Goal: Communication & Community: Answer question/provide support

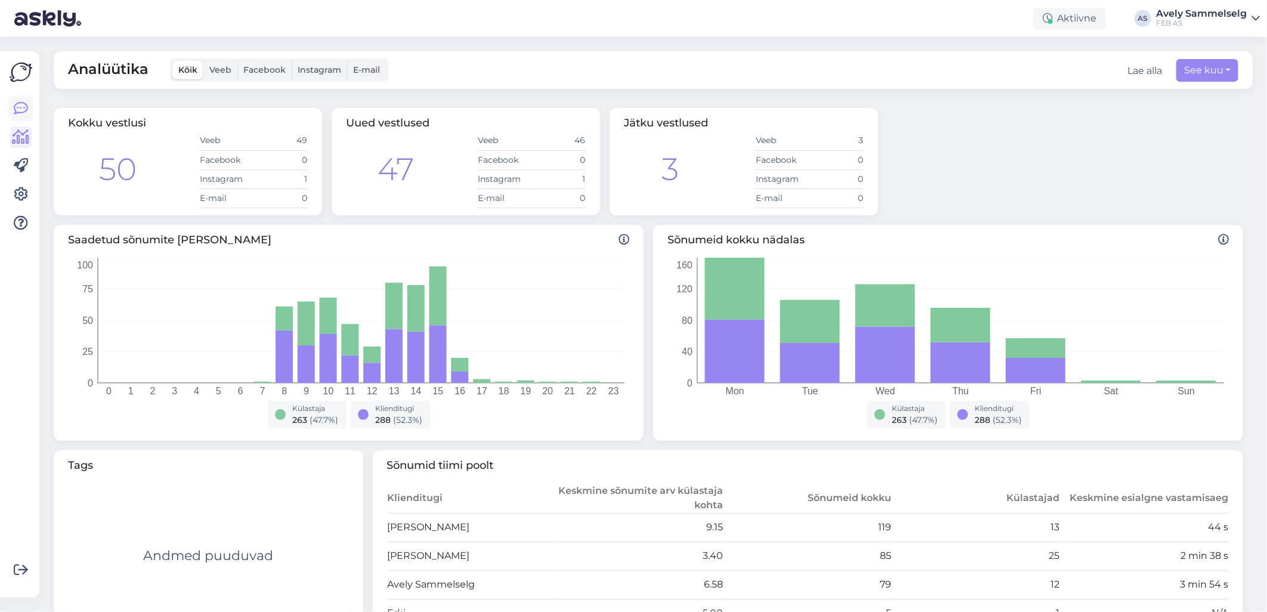
click at [16, 106] on icon at bounding box center [21, 108] width 14 height 14
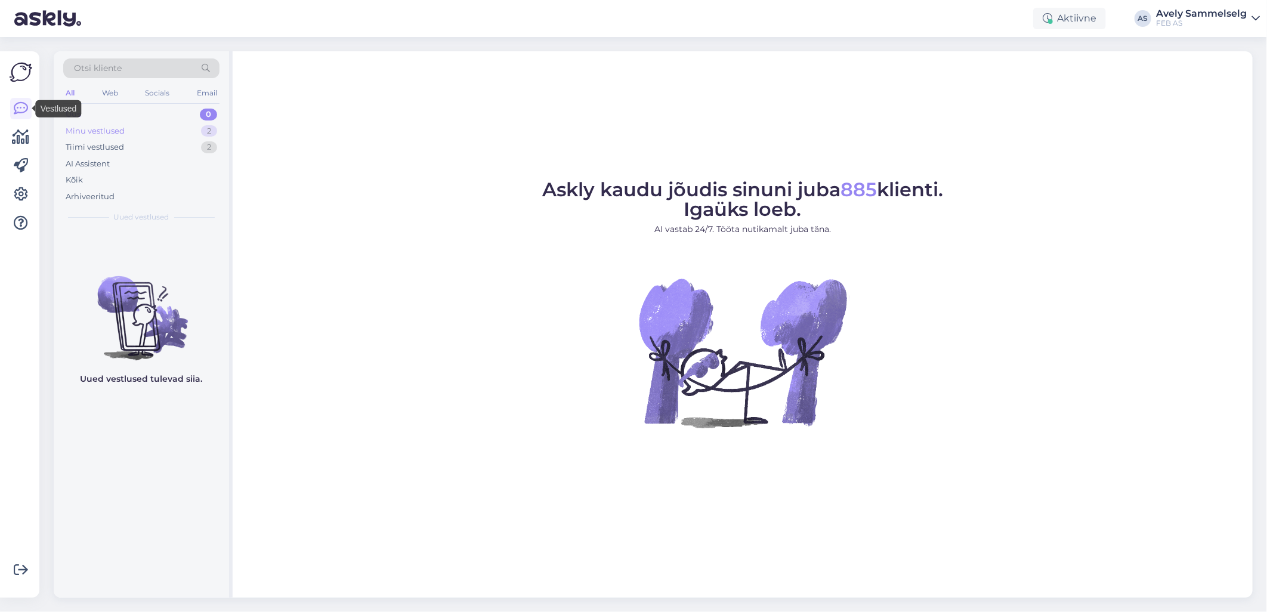
click at [134, 135] on div "Minu vestlused 2" at bounding box center [141, 131] width 156 height 17
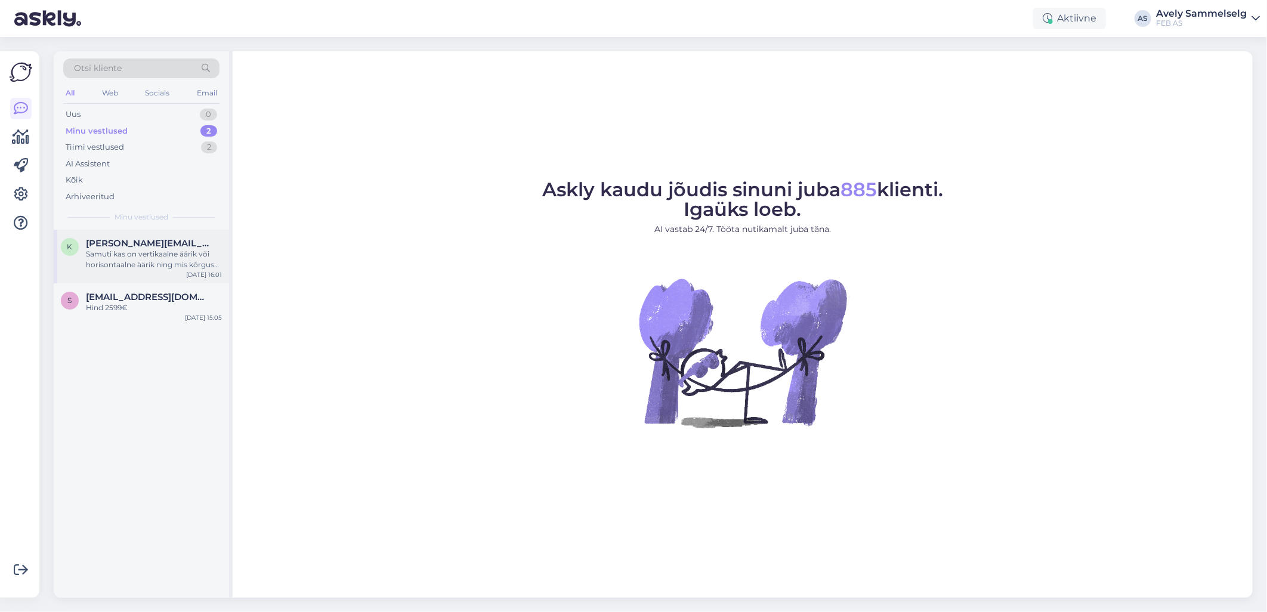
click at [135, 249] on div "Samuti kas on vertikaalne äärik või horisontaalne äärik ning mis kõrguses peaks…" at bounding box center [154, 259] width 136 height 21
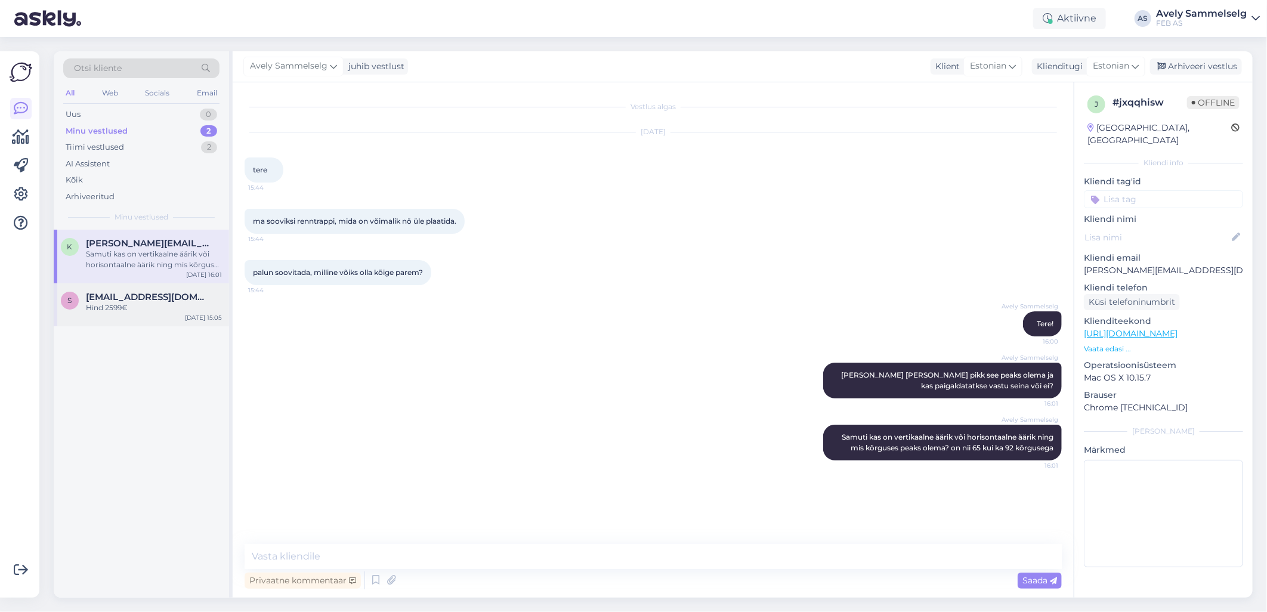
click at [129, 302] on div "Hind 2599€" at bounding box center [154, 307] width 136 height 11
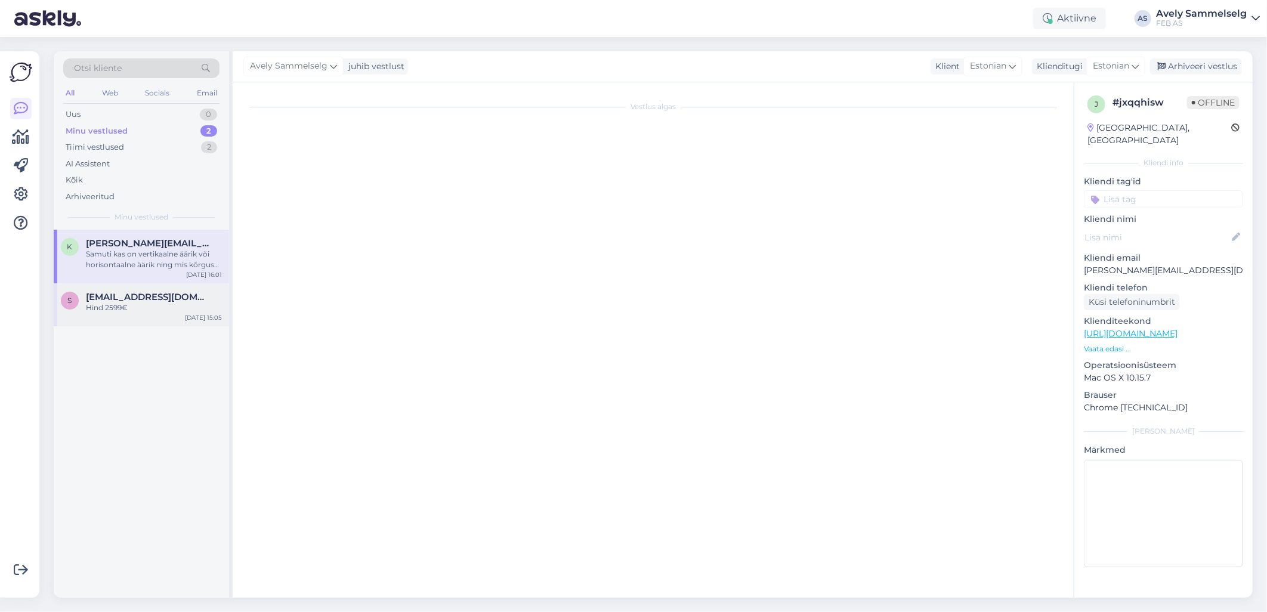
scroll to position [66, 0]
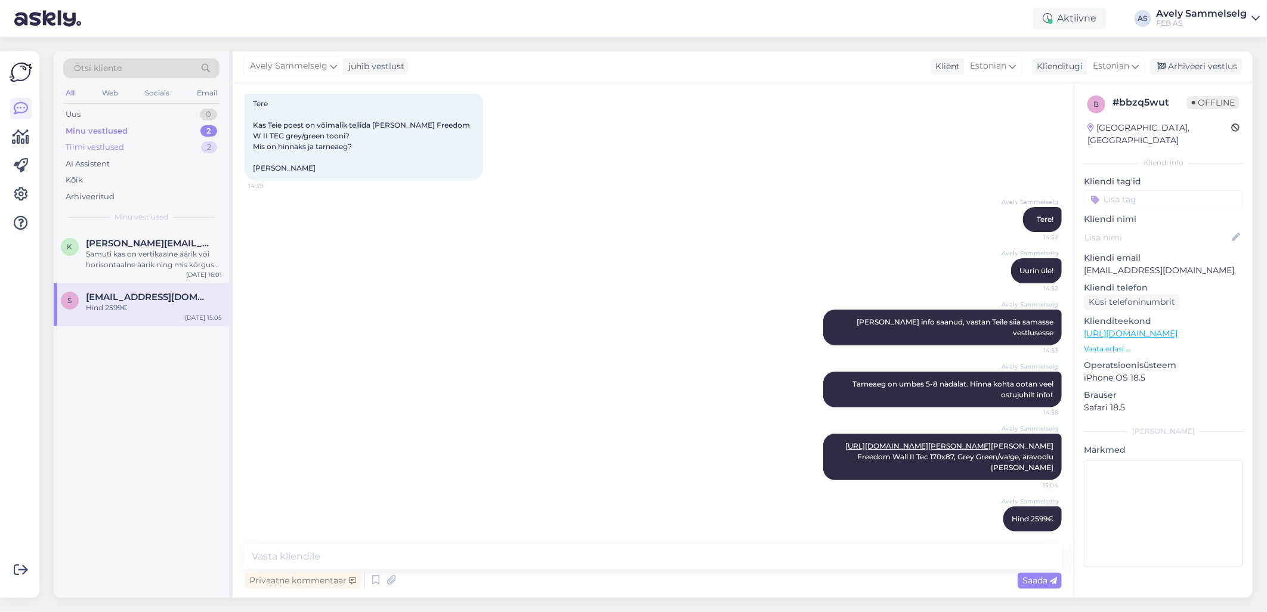
click at [153, 147] on div "Tiimi vestlused 2" at bounding box center [141, 147] width 156 height 17
click at [152, 255] on div "Sobib termoventiil: [URL][DOMAIN_NAME] ja termopea: [URL][DOMAIN_NAME][PERSON_N…" at bounding box center [154, 259] width 136 height 21
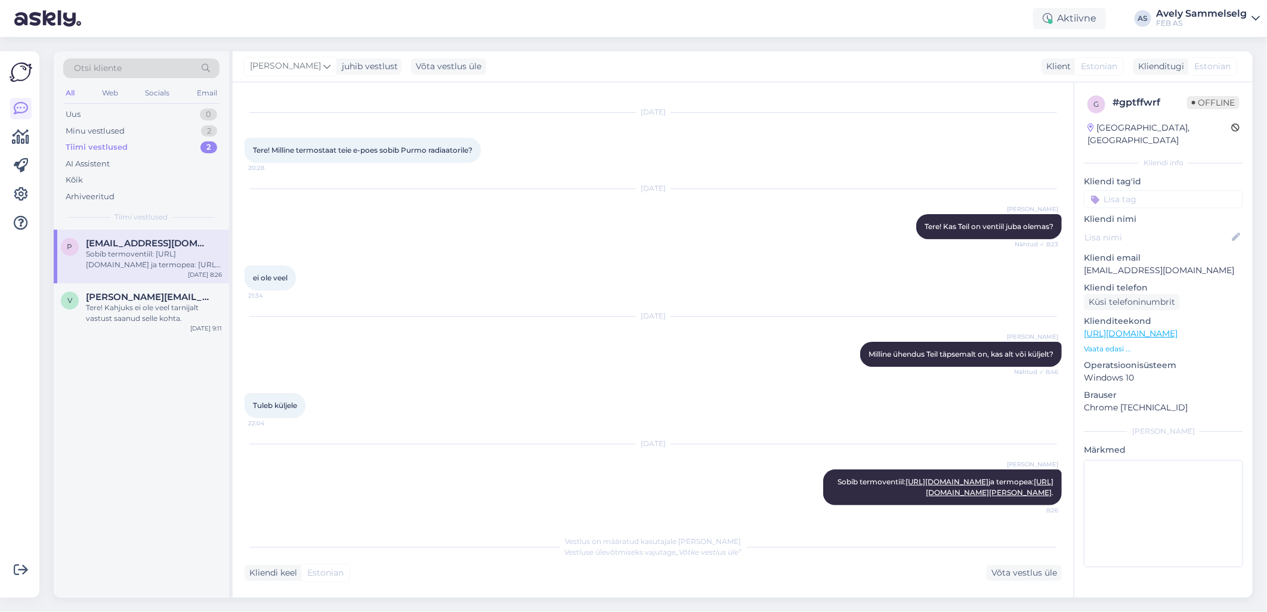
scroll to position [51, 0]
click at [162, 132] on div "Minu vestlused 2" at bounding box center [141, 131] width 156 height 17
click at [160, 258] on div "Samuti kas on vertikaalne äärik või horisontaalne äärik ning mis kõrguses peaks…" at bounding box center [154, 259] width 136 height 21
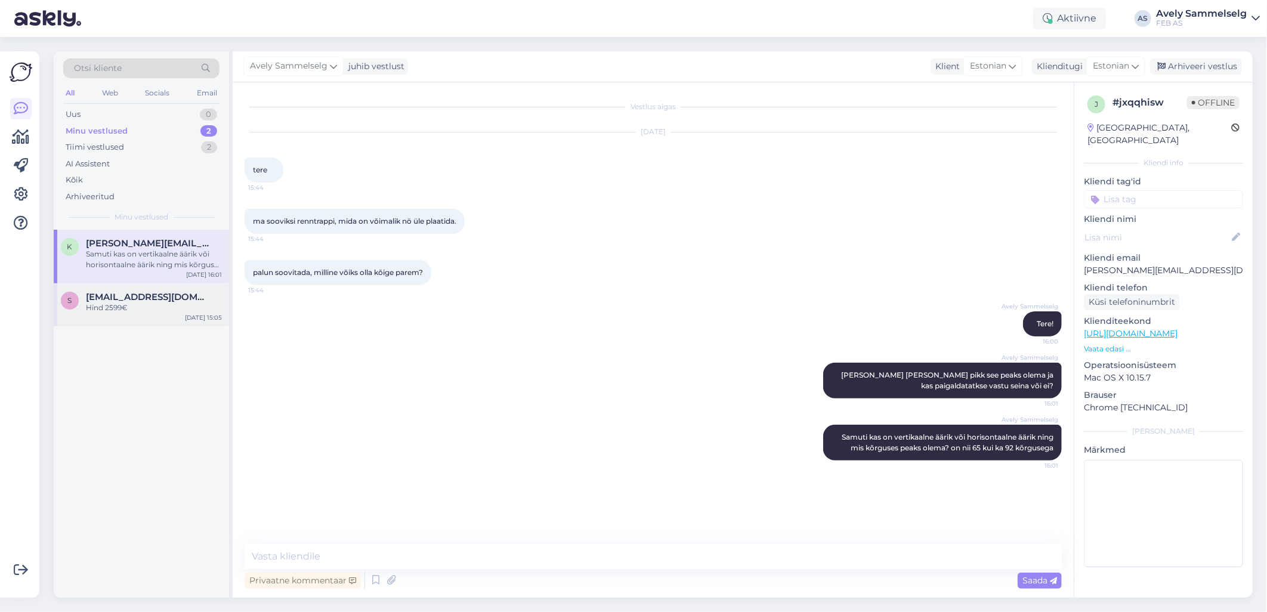
click at [141, 305] on div "Hind 2599€" at bounding box center [154, 307] width 136 height 11
